Goal: Transaction & Acquisition: Book appointment/travel/reservation

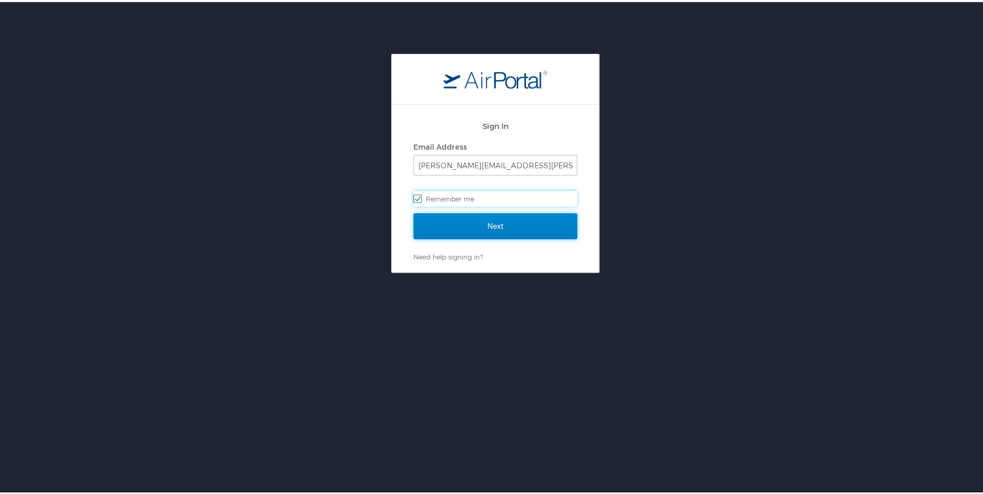
click at [466, 223] on input "Next" at bounding box center [496, 224] width 164 height 26
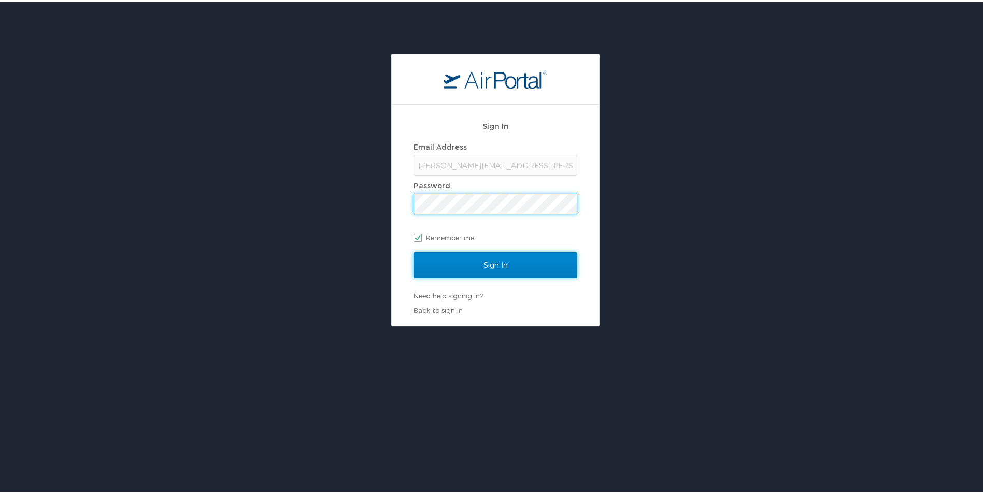
click at [472, 260] on input "Sign In" at bounding box center [496, 263] width 164 height 26
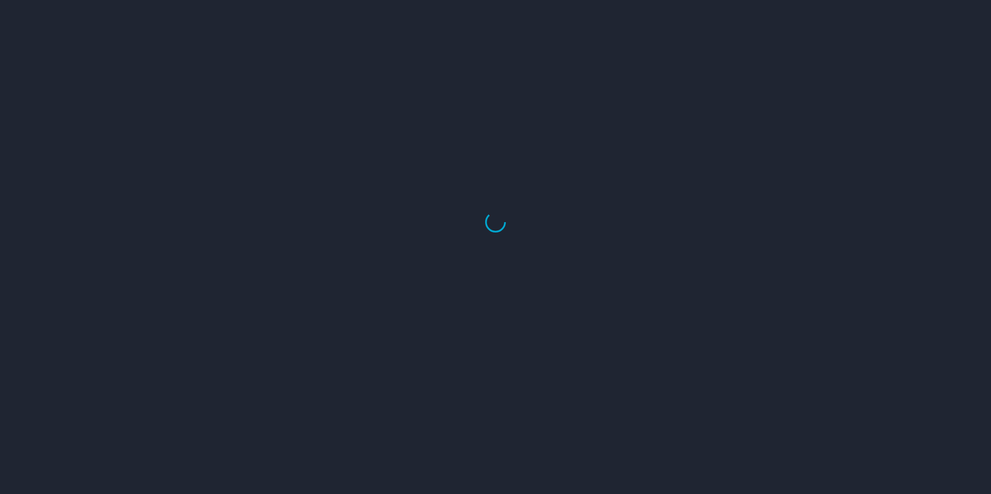
select select "US"
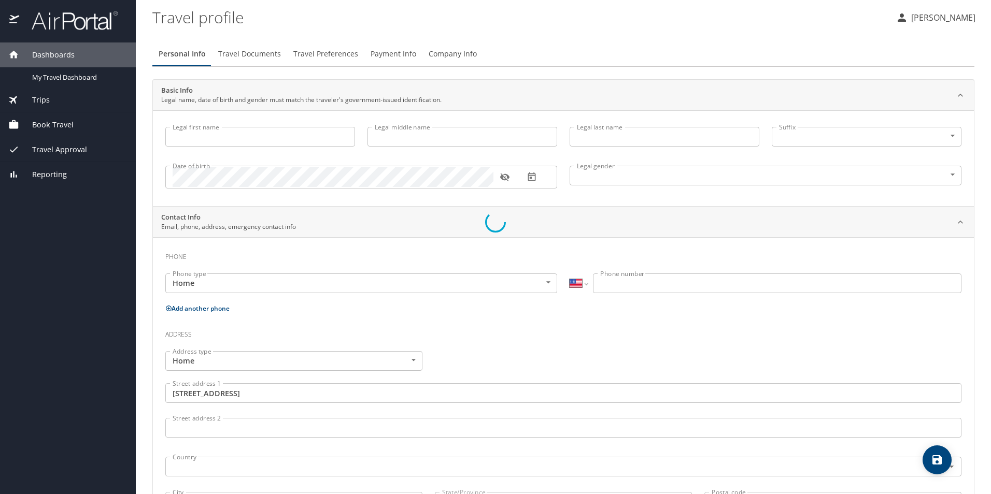
type input "[PERSON_NAME]"
type input "J"
type input "[PERSON_NAME]"
type input "[DEMOGRAPHIC_DATA]"
type input "[PERSON_NAME]"
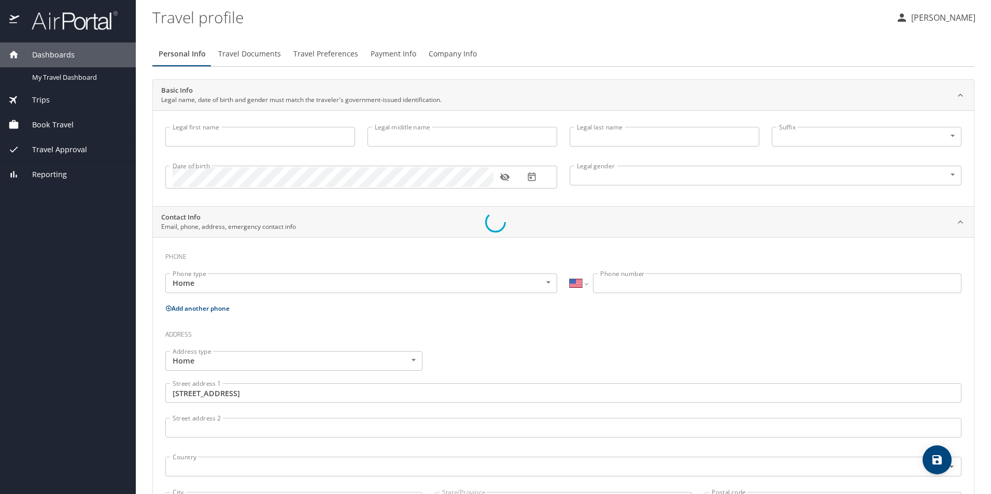
type input "[PERSON_NAME]"
type input "[PHONE_NUMBER]"
type input "[GEOGRAPHIC_DATA]"
type input "[US_STATE]"
type input "[GEOGRAPHIC_DATA]"
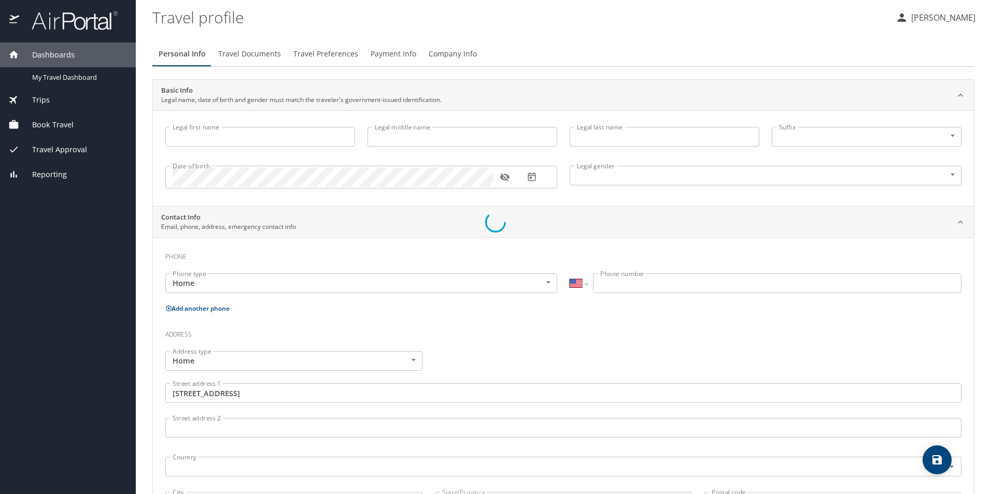
type input "[US_STATE]"
select select "US"
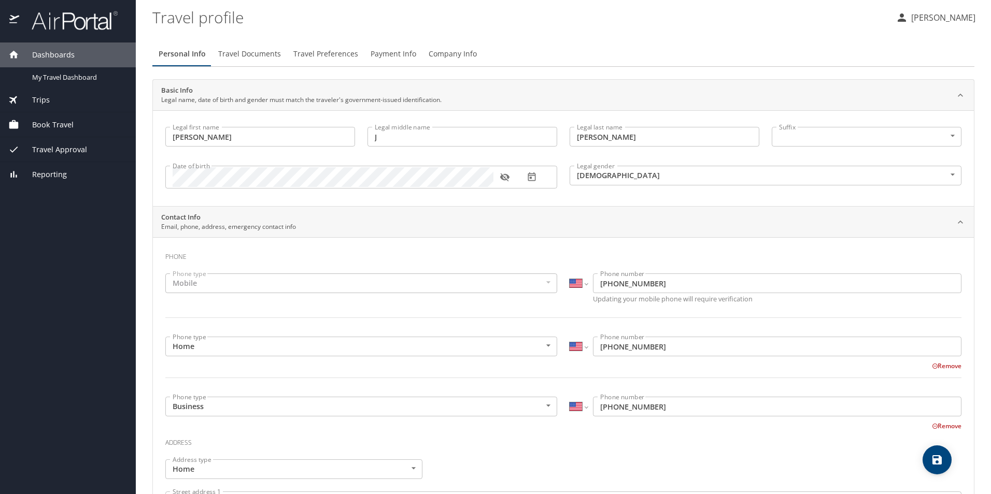
click at [27, 101] on span "Trips" at bounding box center [34, 99] width 31 height 11
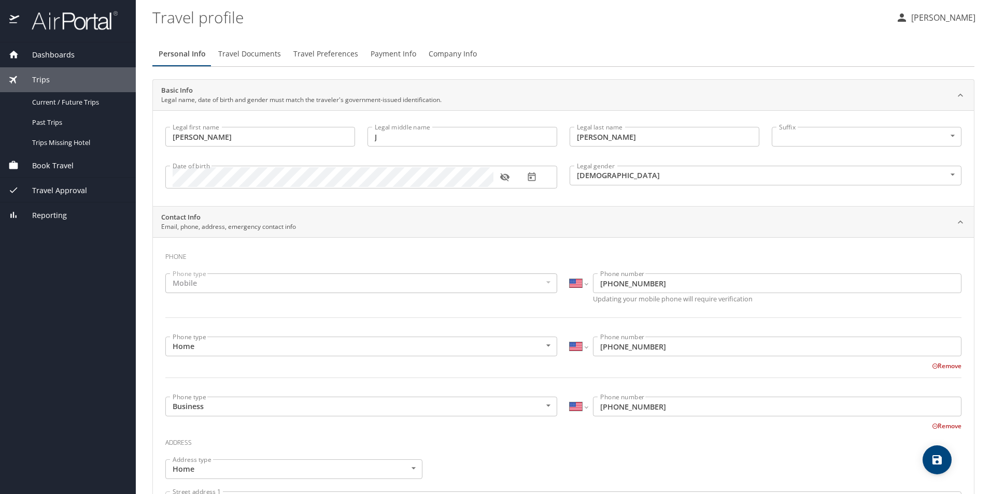
click at [48, 164] on span "Book Travel" at bounding box center [46, 165] width 54 height 11
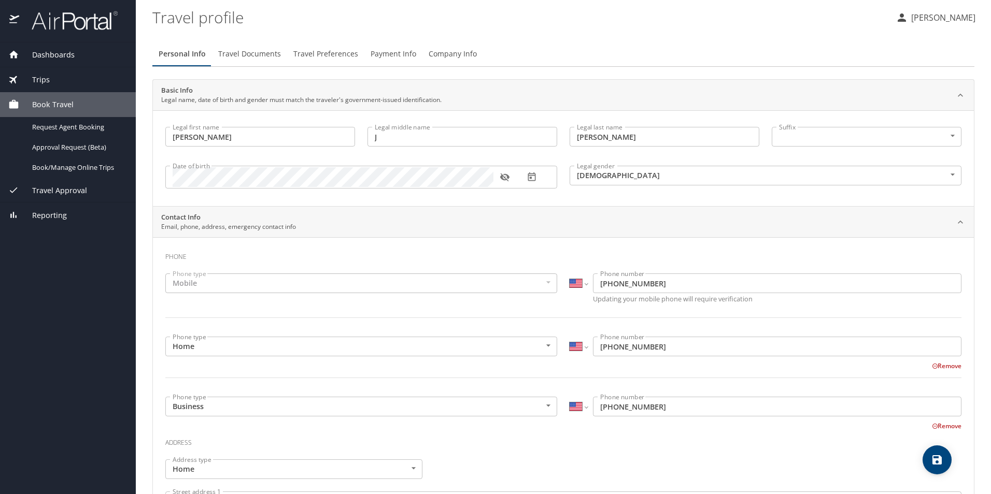
click at [61, 52] on span "Dashboards" at bounding box center [46, 54] width 55 height 11
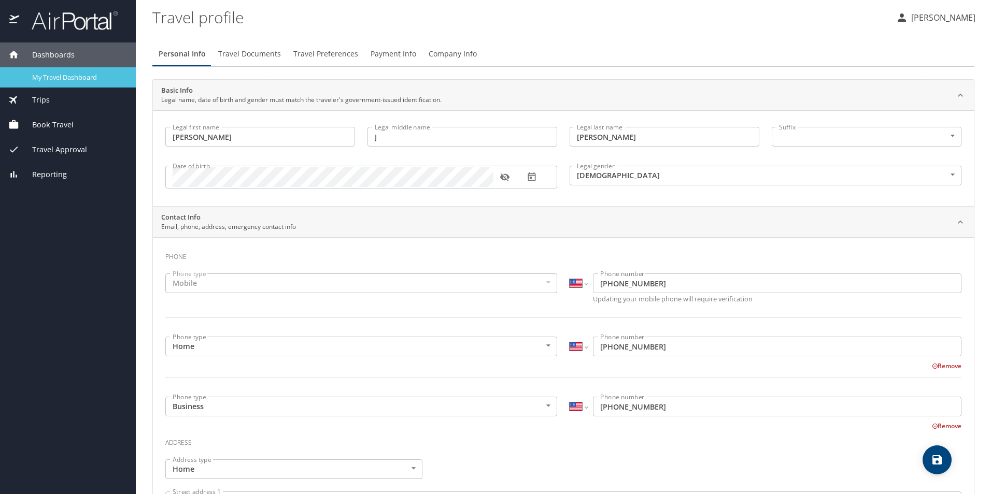
click at [59, 78] on span "My Travel Dashboard" at bounding box center [77, 78] width 91 height 10
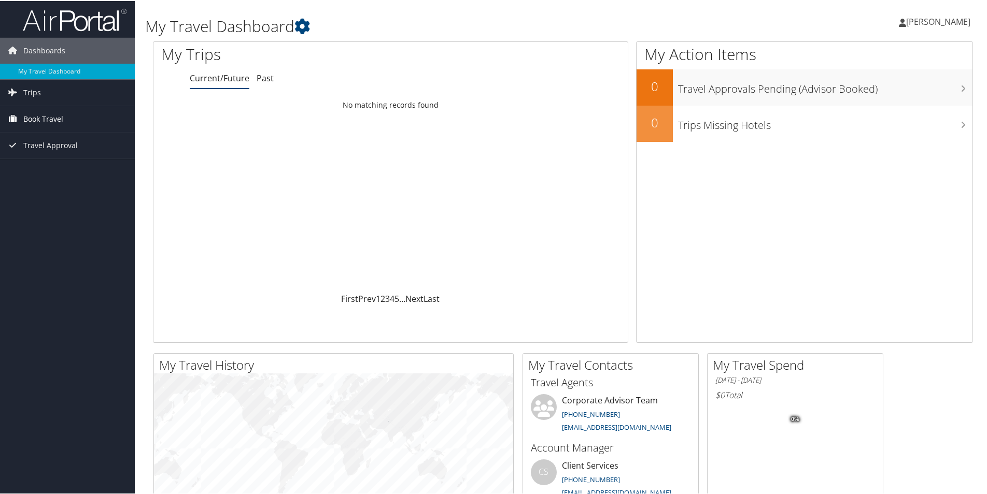
click at [29, 113] on span "Book Travel" at bounding box center [43, 118] width 40 height 26
click at [24, 168] on link "Book/Manage Online Trips" at bounding box center [67, 170] width 135 height 16
